Goal: Navigation & Orientation: Find specific page/section

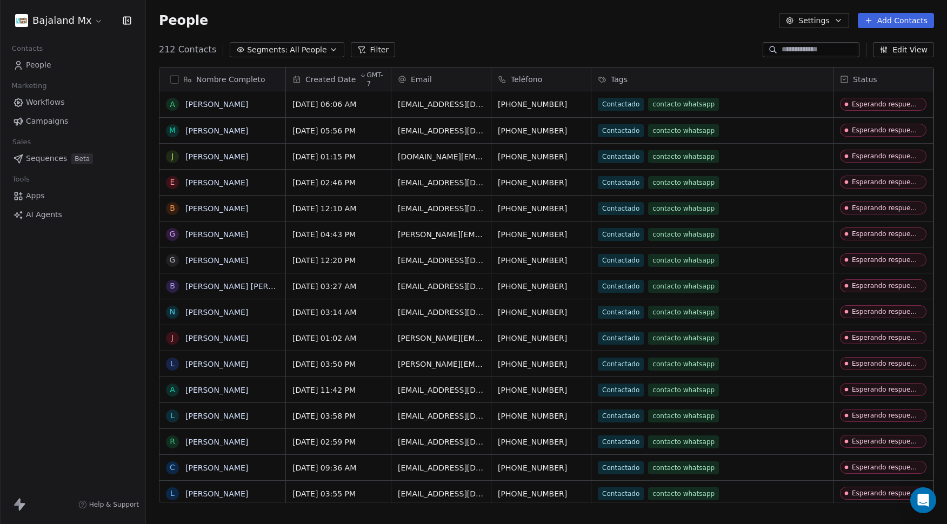
scroll to position [453, 793]
